Goal: Task Accomplishment & Management: Manage account settings

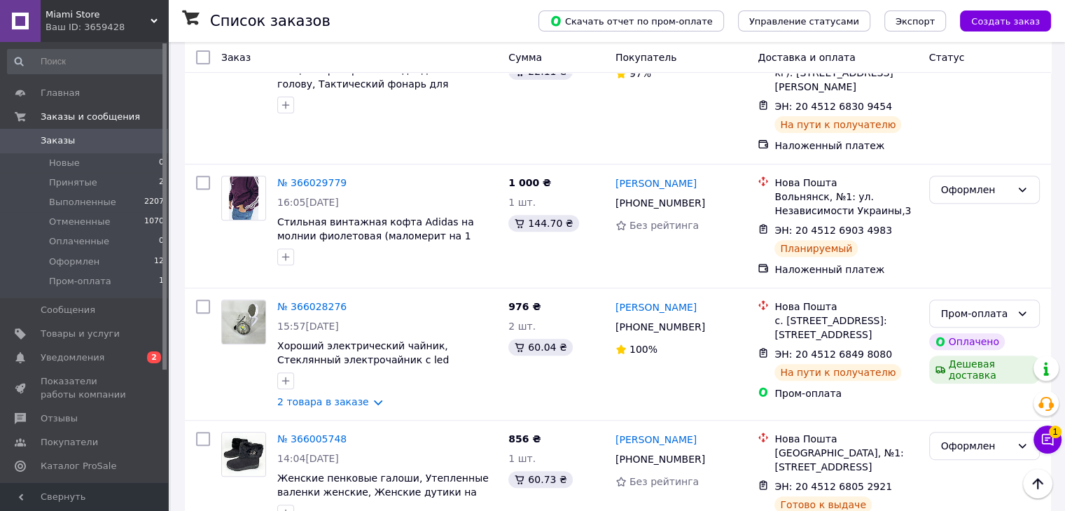
scroll to position [615, 0]
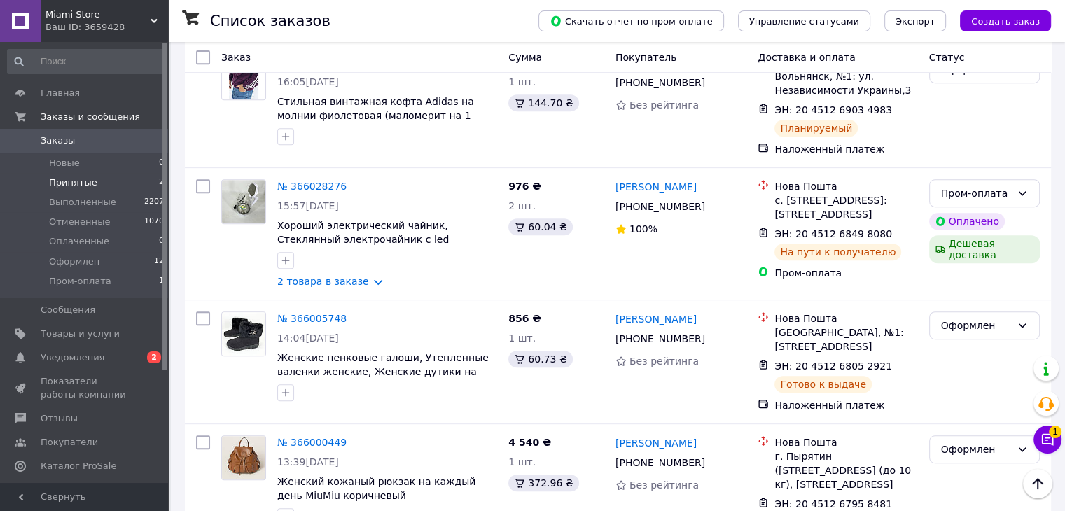
click at [143, 177] on li "Принятые 2" at bounding box center [86, 183] width 172 height 20
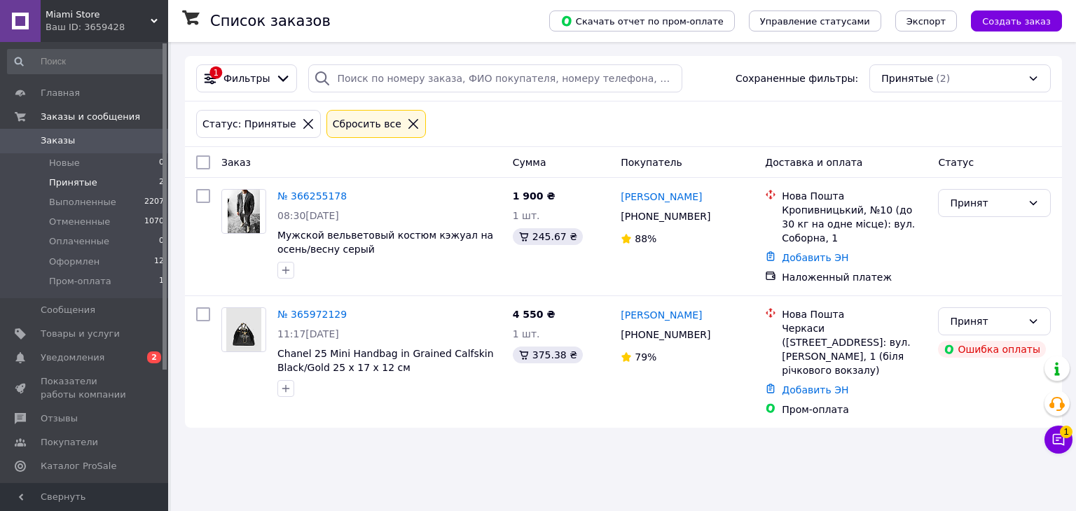
click at [127, 139] on span "Заказы" at bounding box center [85, 140] width 89 height 13
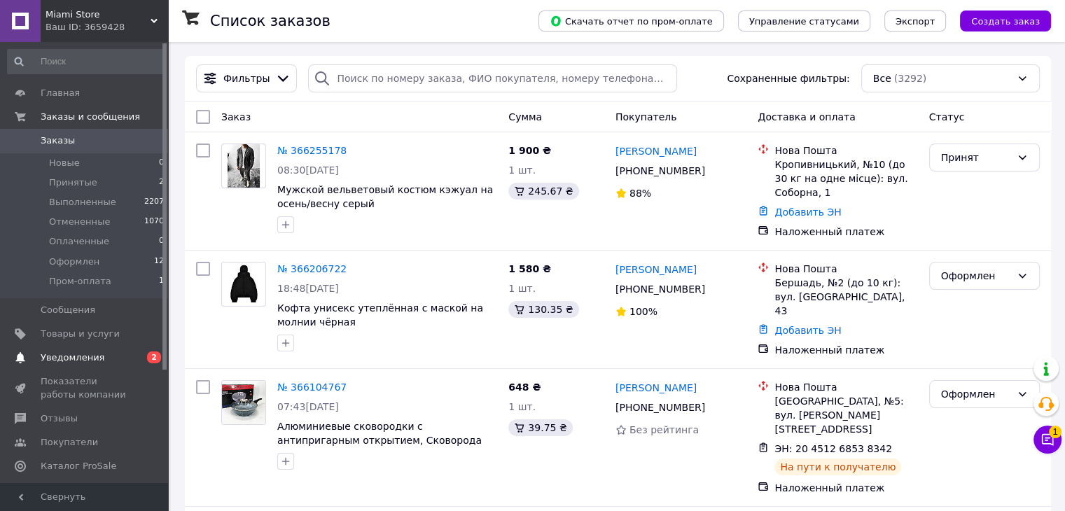
click at [128, 359] on span "Уведомления" at bounding box center [85, 358] width 89 height 13
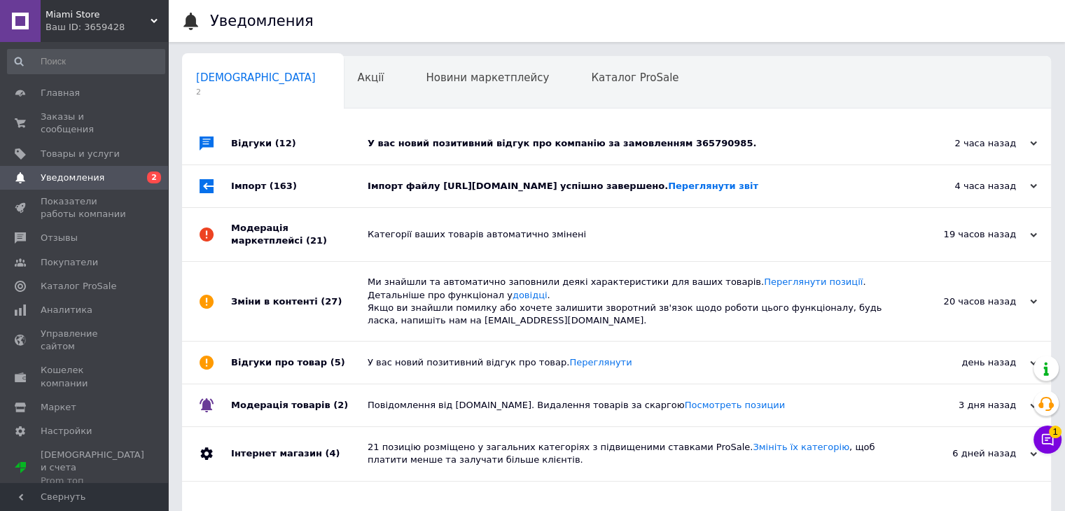
click at [473, 180] on div "Імпорт файлу https://www.websklad.biz.ua/wp-content/uploads/randomize_prom_8881…" at bounding box center [633, 186] width 530 height 13
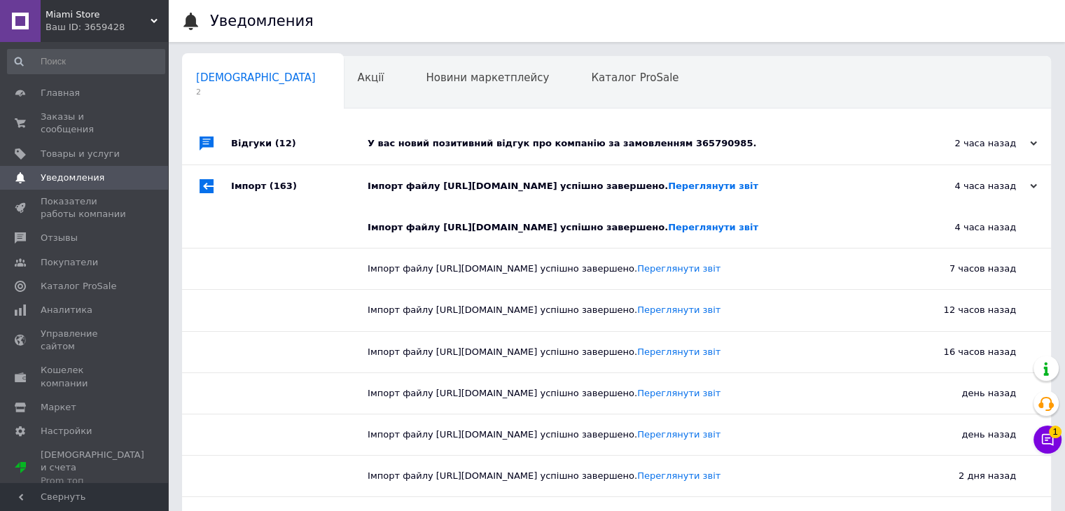
click at [525, 135] on div "У вас новий позитивний відгук про компанію за замовленням 365790985." at bounding box center [633, 144] width 530 height 42
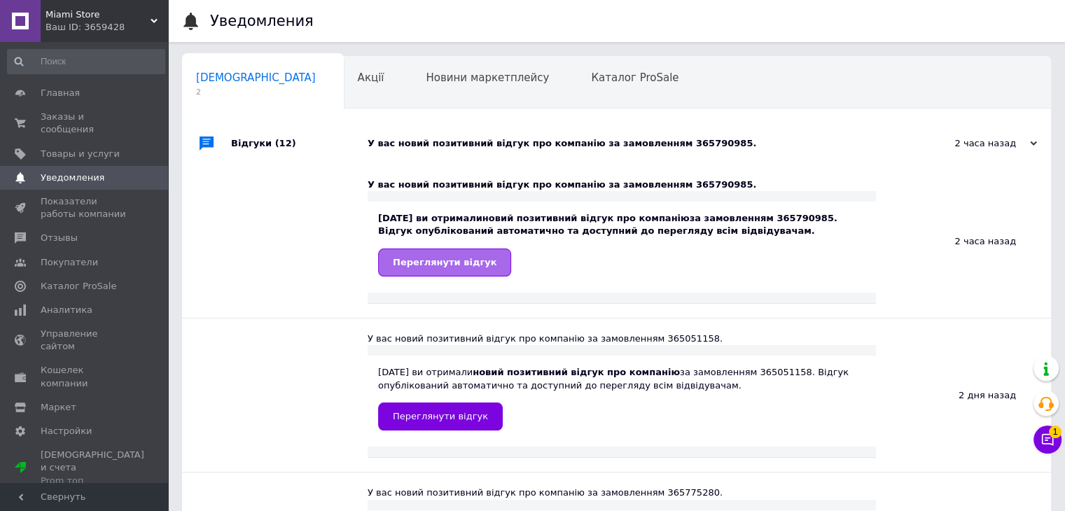
click at [410, 276] on link "Переглянути відгук" at bounding box center [444, 263] width 133 height 28
click at [77, 125] on link "Заказы и сообщения 0 0" at bounding box center [86, 123] width 172 height 36
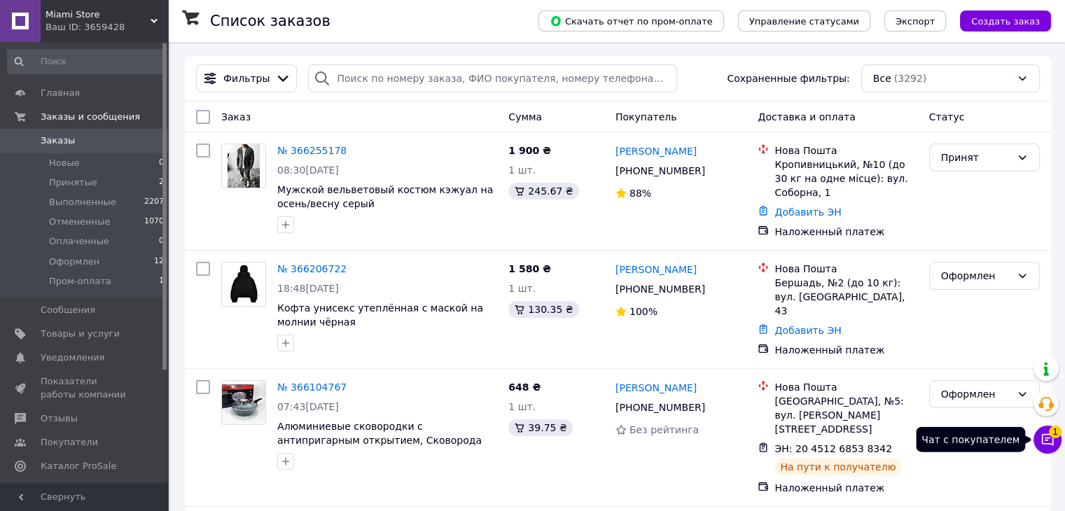
click at [1045, 436] on icon at bounding box center [1048, 440] width 14 height 14
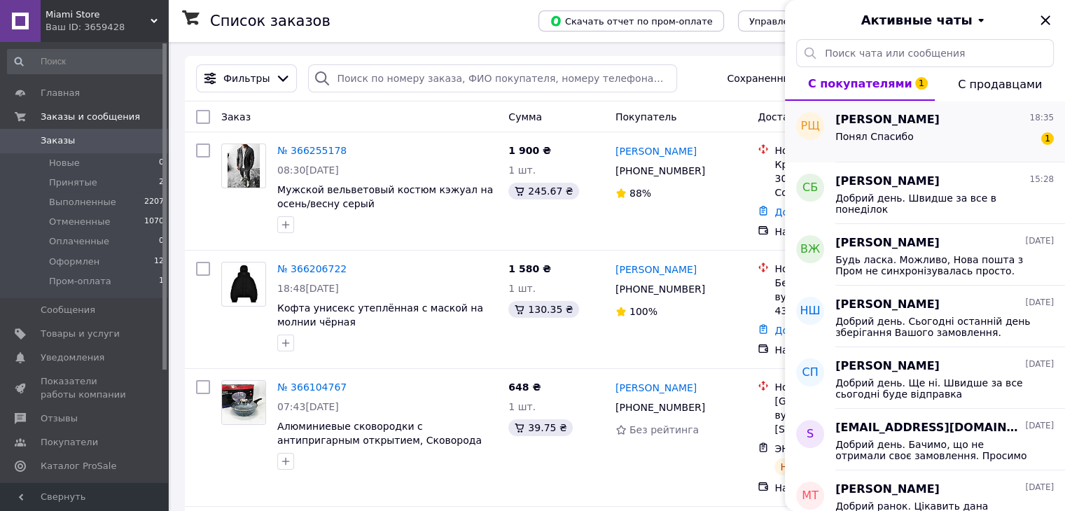
click at [887, 132] on span "Понял Спасибо" at bounding box center [875, 136] width 78 height 11
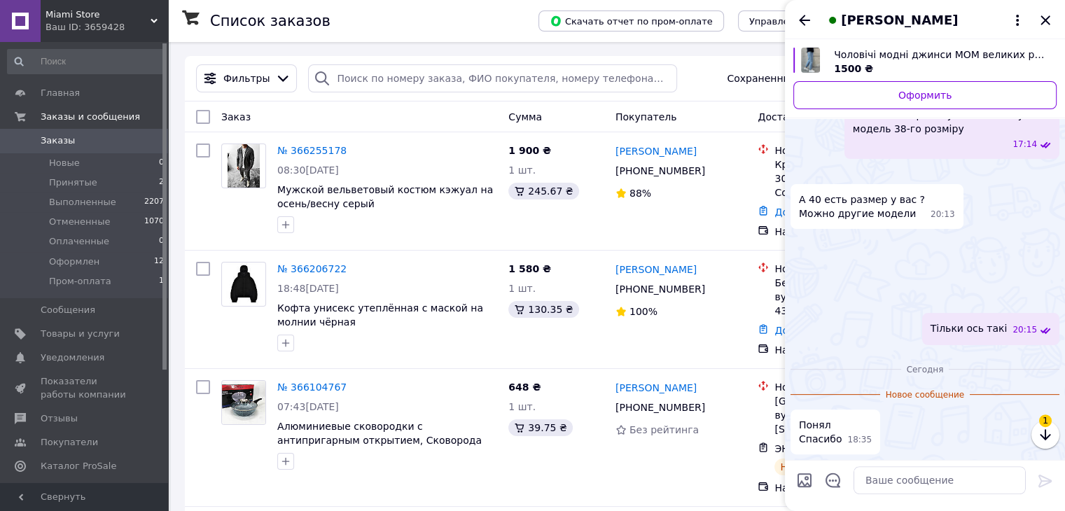
scroll to position [1268, 0]
click at [1049, 12] on icon "Закрыть" at bounding box center [1045, 20] width 17 height 17
